Goal: Book appointment/travel/reservation

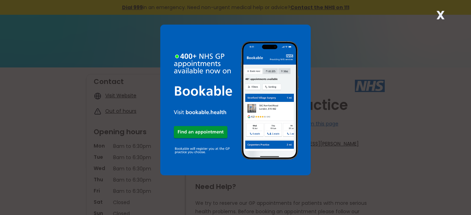
scroll to position [70, 0]
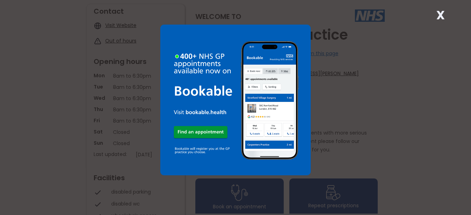
click at [442, 12] on strong "X" at bounding box center [440, 15] width 8 height 17
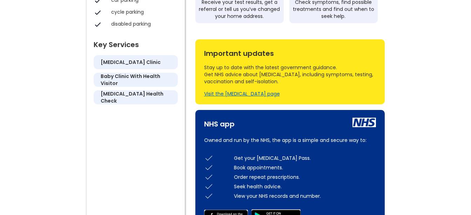
scroll to position [351, 0]
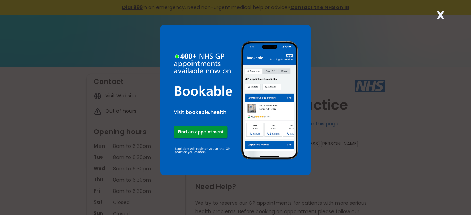
click at [440, 16] on strong "X" at bounding box center [440, 15] width 8 height 17
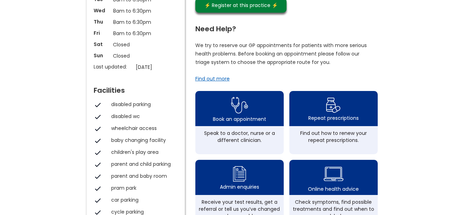
scroll to position [169, 0]
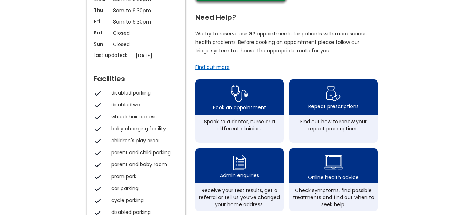
click at [218, 71] on div "Find out more" at bounding box center [212, 67] width 34 height 7
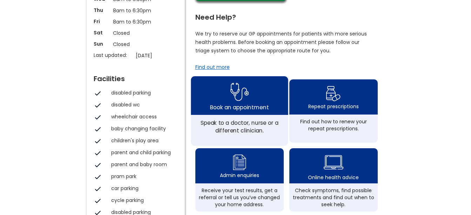
click at [247, 111] on div "Book an appointment" at bounding box center [239, 107] width 59 height 8
